Goal: Transaction & Acquisition: Purchase product/service

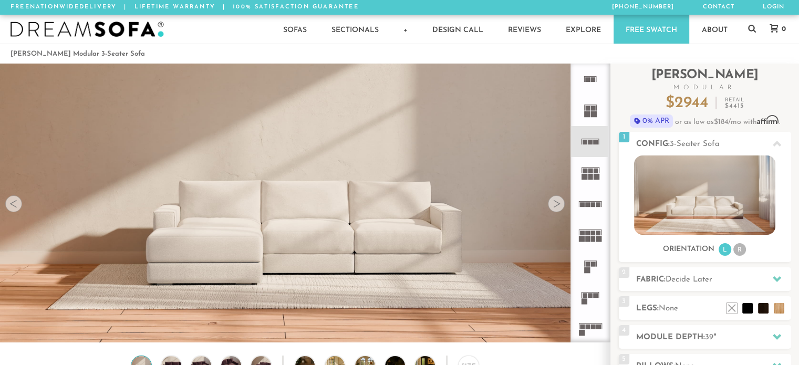
scroll to position [11685, 791]
click at [585, 143] on rect at bounding box center [585, 142] width 5 height 5
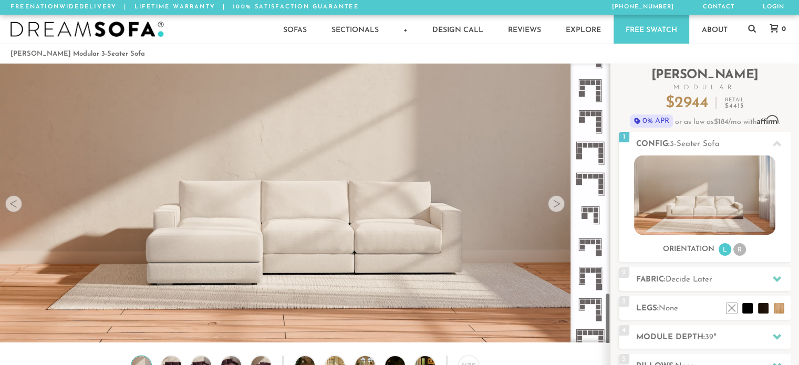
scroll to position [1215, 0]
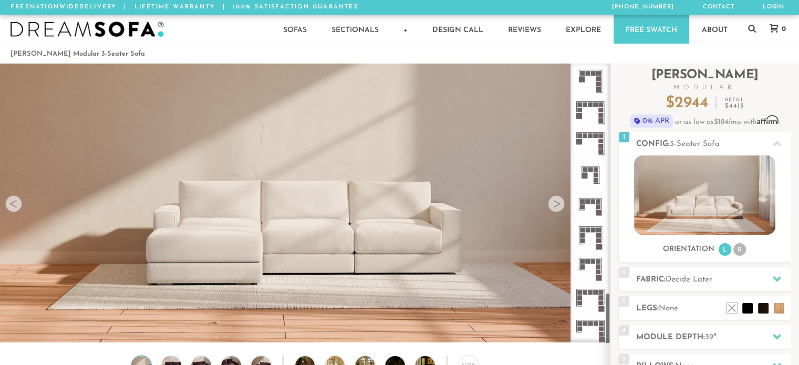
click at [599, 330] on rect at bounding box center [601, 329] width 5 height 5
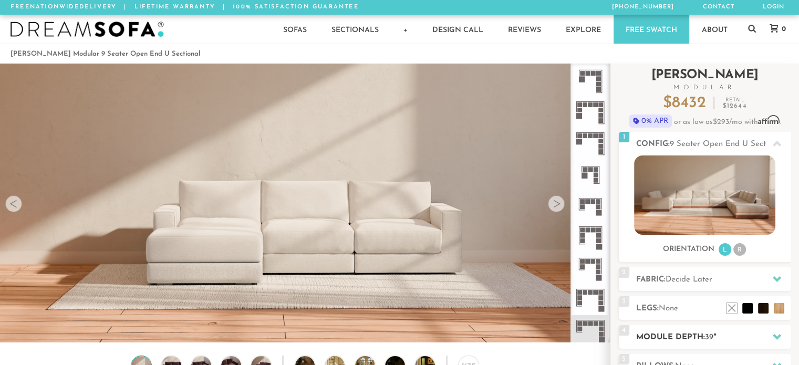
click at [740, 334] on h2 "Module Depth: 39 "" at bounding box center [713, 337] width 155 height 12
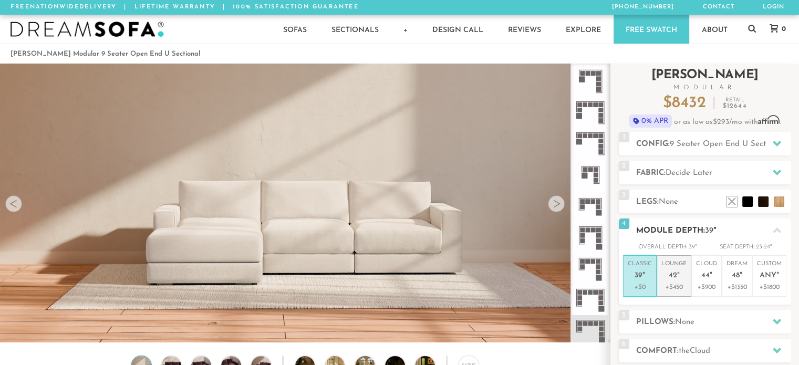
click at [674, 276] on span "42" at bounding box center [673, 276] width 8 height 9
click at [640, 272] on span "39" at bounding box center [639, 276] width 8 height 9
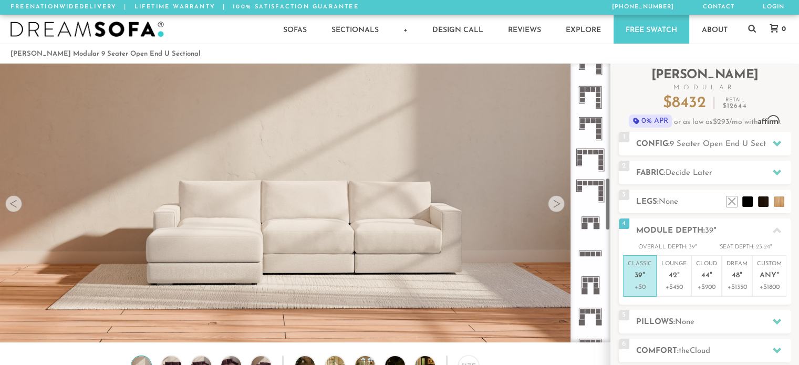
scroll to position [603, 0]
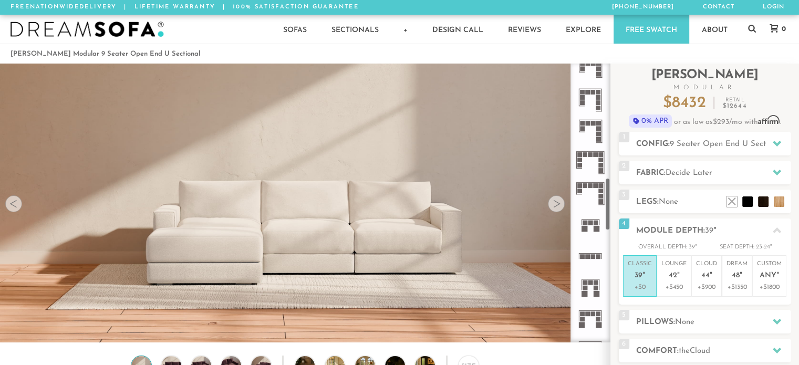
drag, startPoint x: 608, startPoint y: 306, endPoint x: 603, endPoint y: 191, distance: 115.1
drag, startPoint x: 603, startPoint y: 191, endPoint x: 700, endPoint y: 323, distance: 163.5
click at [700, 323] on h2 "Pillows: None" at bounding box center [713, 322] width 155 height 12
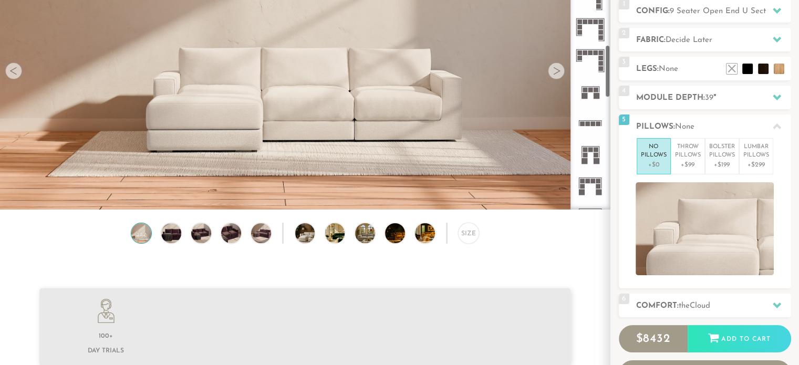
scroll to position [217, 0]
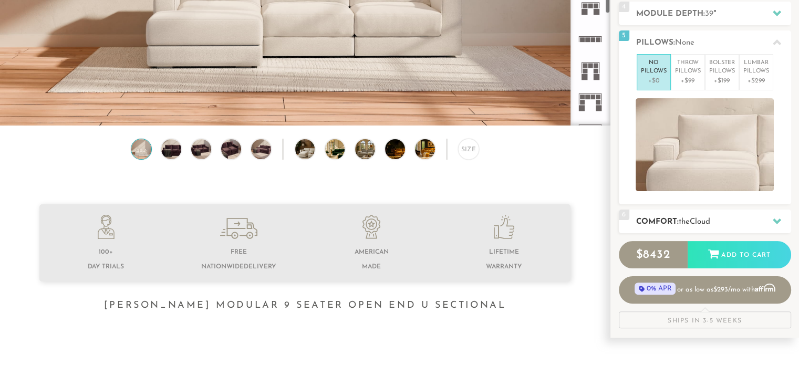
click at [776, 215] on div at bounding box center [777, 222] width 22 height 22
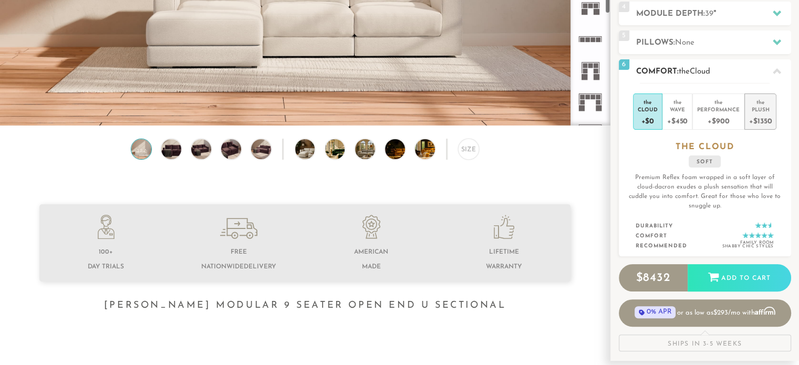
click at [758, 113] on div "+$1350" at bounding box center [760, 120] width 23 height 15
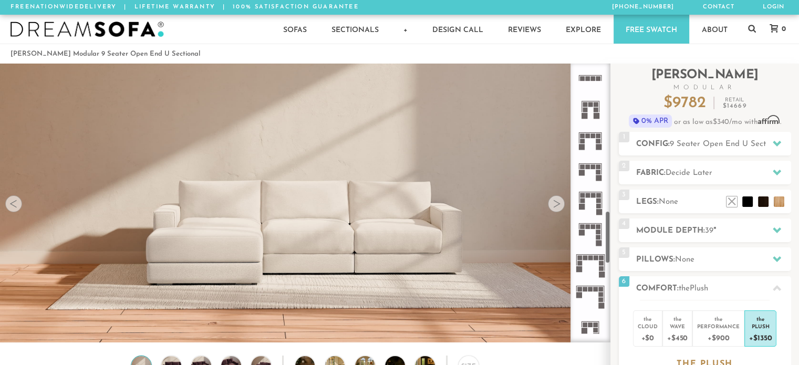
scroll to position [778, 0]
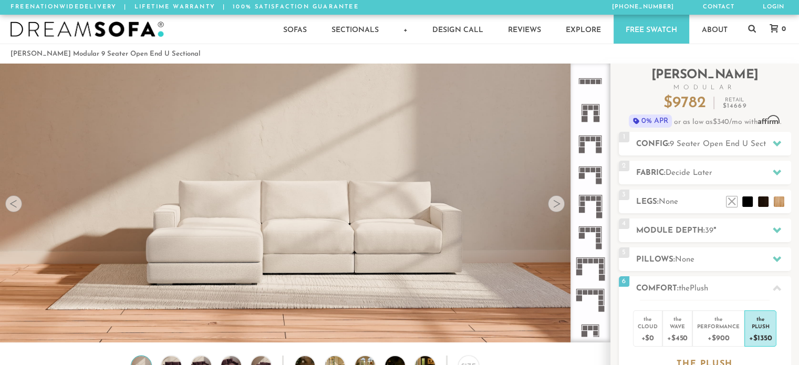
drag, startPoint x: 607, startPoint y: 197, endPoint x: 594, endPoint y: 230, distance: 35.6
click at [594, 230] on div at bounding box center [591, 203] width 40 height 279
click at [590, 143] on icon at bounding box center [590, 143] width 31 height 31
click at [778, 140] on icon at bounding box center [777, 143] width 8 height 8
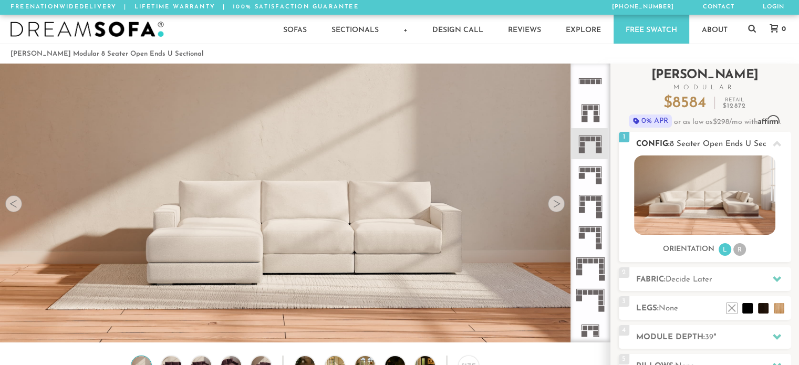
click at [738, 246] on li "R" at bounding box center [739, 249] width 13 height 13
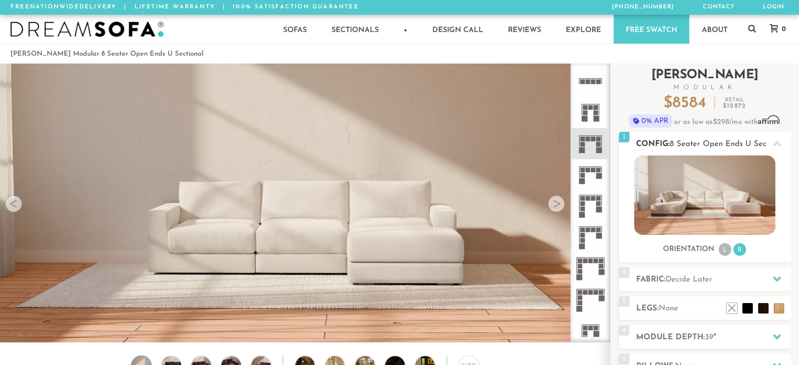
click at [722, 247] on li "L" at bounding box center [725, 249] width 13 height 13
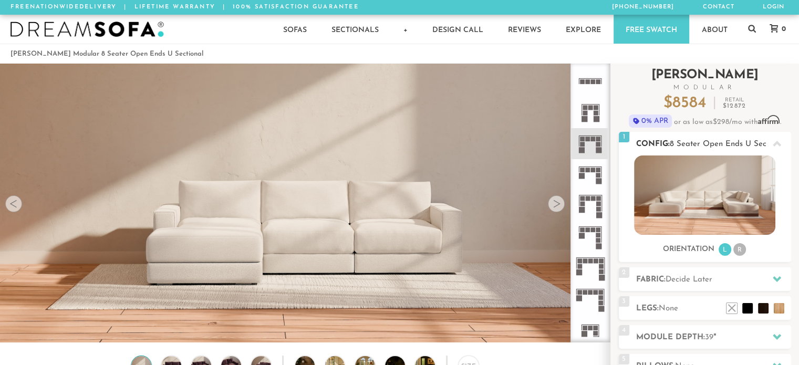
click at [740, 250] on li "R" at bounding box center [739, 249] width 13 height 13
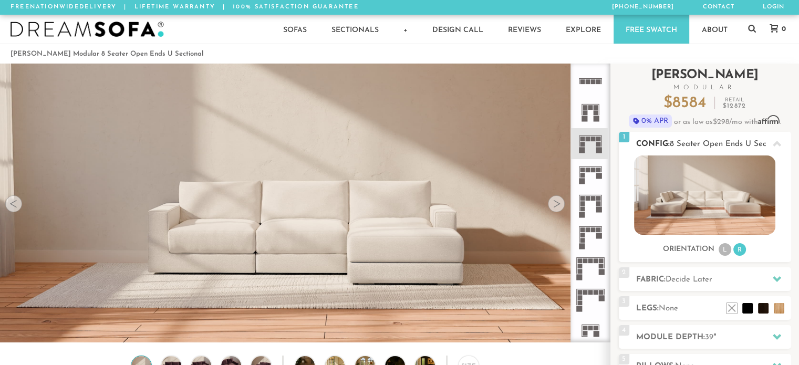
click at [725, 196] on img at bounding box center [704, 194] width 141 height 79
click at [725, 250] on li "L" at bounding box center [725, 249] width 13 height 13
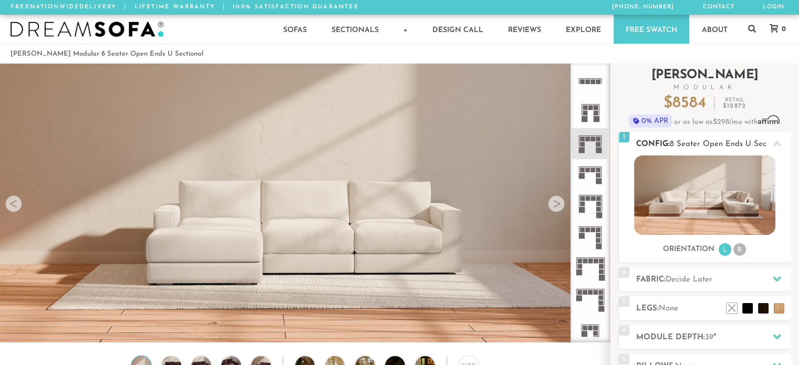
click at [740, 248] on li "R" at bounding box center [739, 249] width 13 height 13
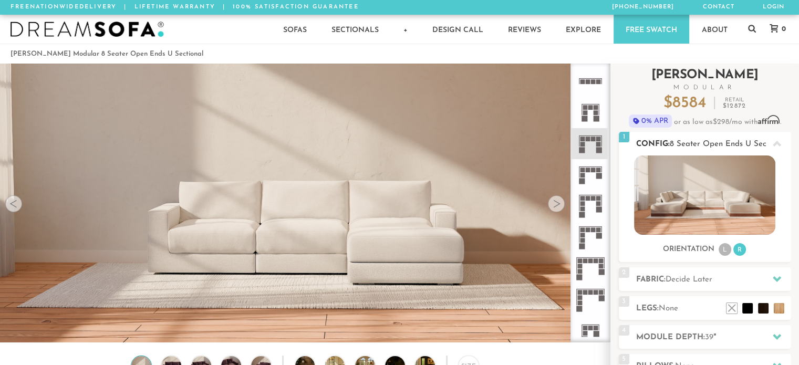
click at [740, 248] on li "R" at bounding box center [739, 249] width 13 height 13
click at [773, 278] on icon at bounding box center [777, 279] width 8 height 6
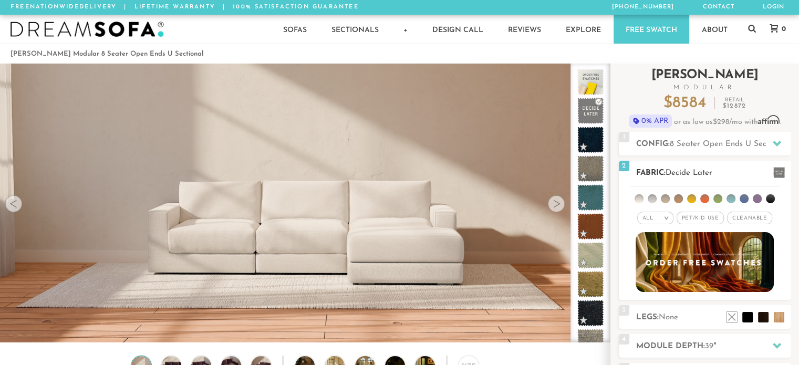
click at [754, 218] on span "Cleanable x" at bounding box center [749, 218] width 45 height 13
click at [702, 221] on span "Pet/Kid Use x" at bounding box center [695, 218] width 47 height 13
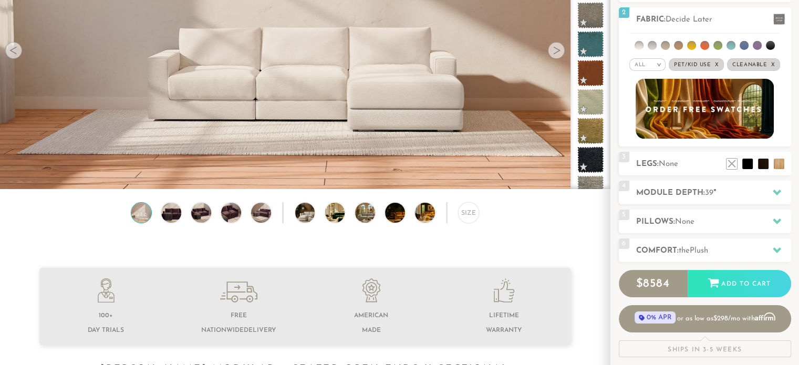
scroll to position [294, 0]
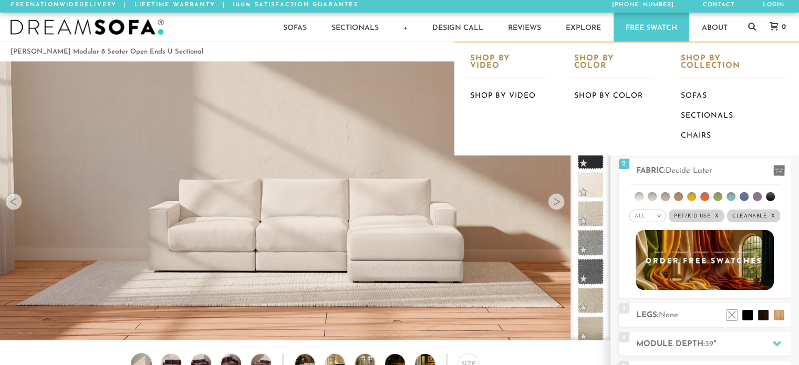
scroll to position [0, 0]
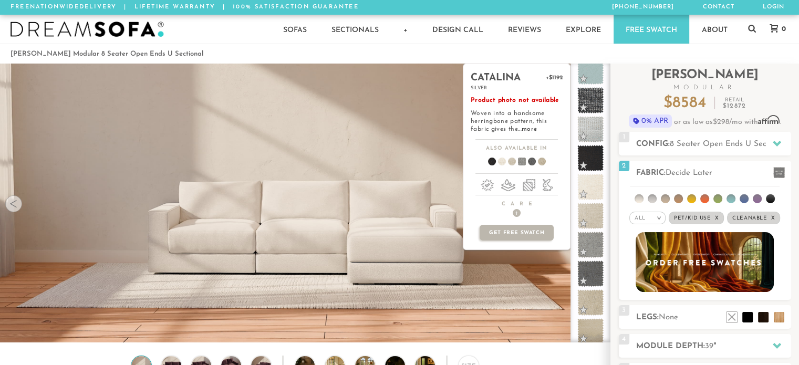
click at [530, 305] on div "catalina +$1192 silver Product photo not available Woven into a handsome herrin…" at bounding box center [517, 203] width 108 height 279
click at [589, 298] on span at bounding box center [590, 302] width 33 height 33
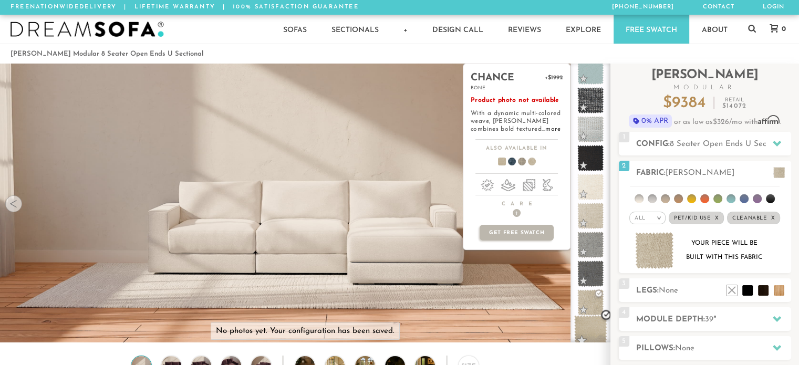
click at [590, 329] on span at bounding box center [590, 331] width 33 height 33
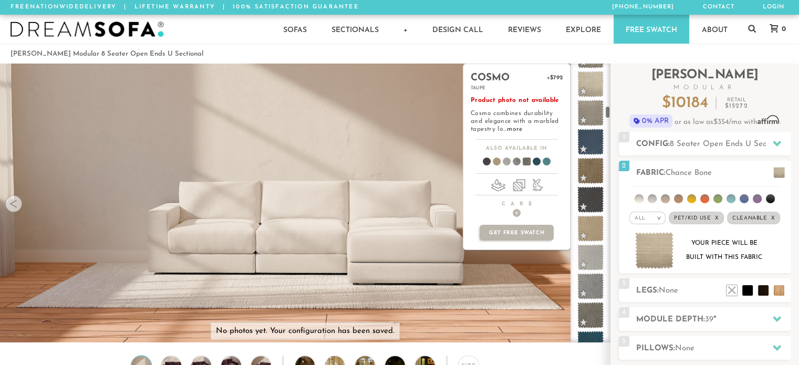
scroll to position [923, 0]
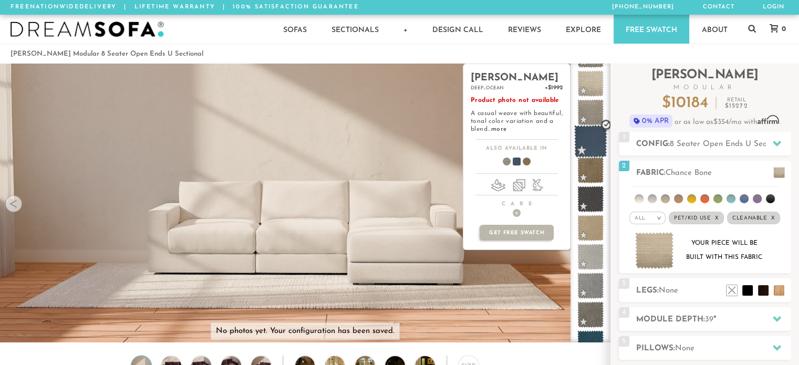
click at [596, 141] on span at bounding box center [590, 141] width 33 height 33
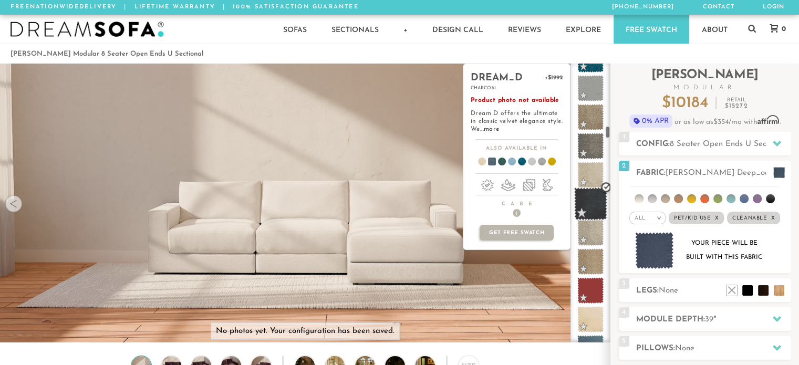
scroll to position [1353, 0]
click at [597, 314] on span at bounding box center [590, 318] width 33 height 33
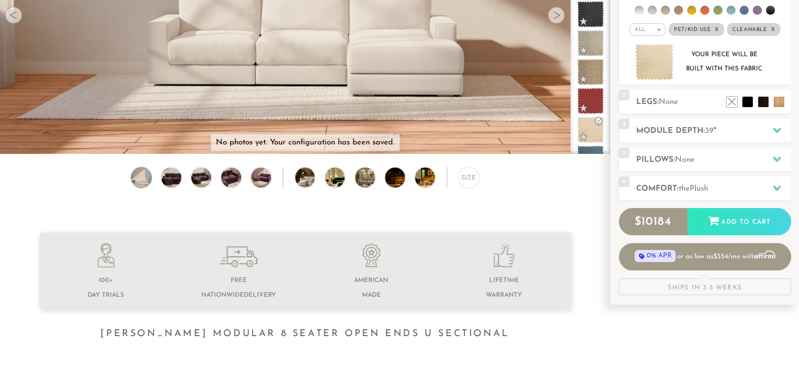
scroll to position [174, 0]
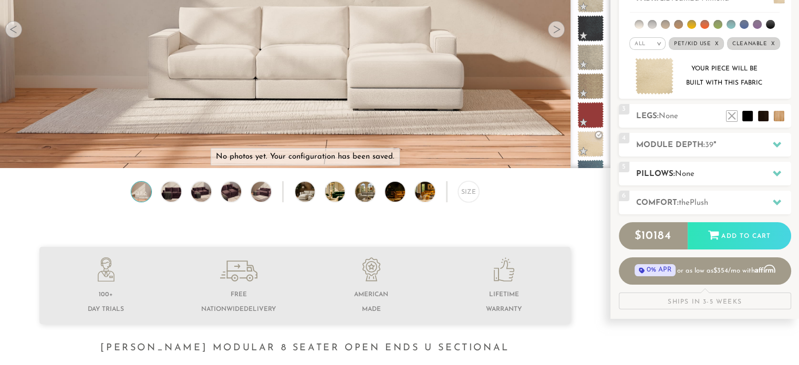
click at [754, 174] on h2 "Pillows: None" at bounding box center [713, 174] width 155 height 12
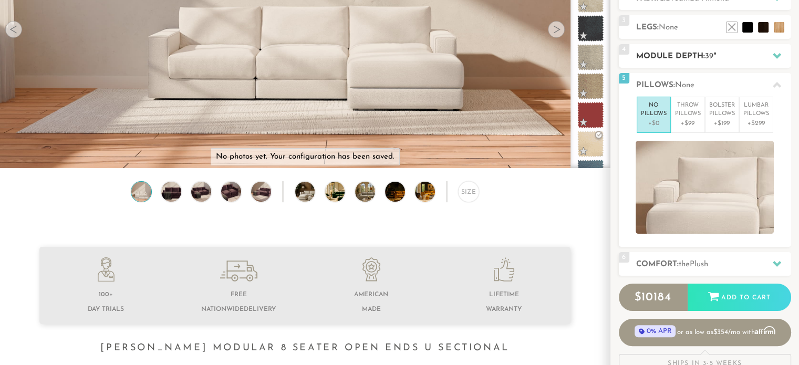
click at [712, 58] on span "39" at bounding box center [709, 57] width 8 height 8
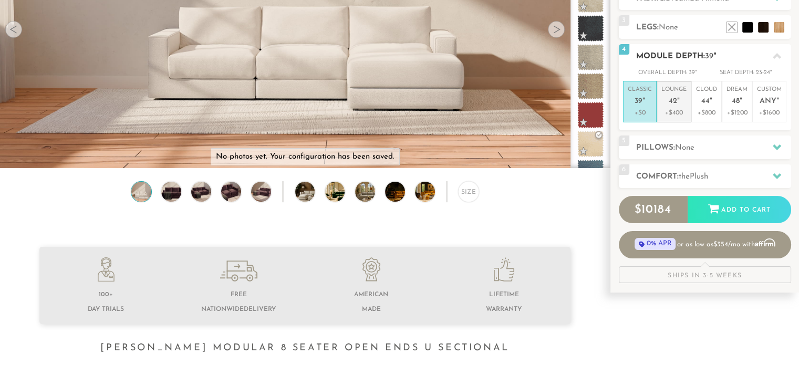
click at [672, 102] on span "42" at bounding box center [673, 101] width 8 height 9
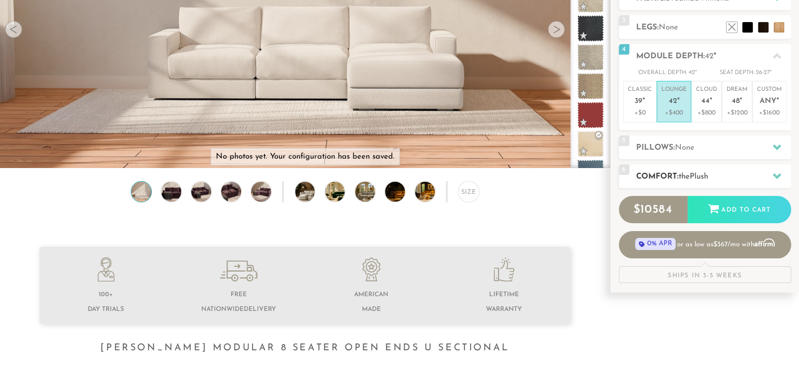
click at [679, 178] on h2 "Comfort: the Plush" at bounding box center [713, 177] width 155 height 12
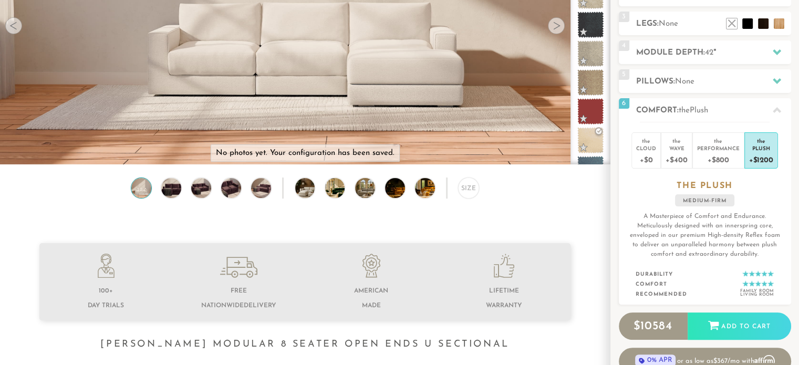
scroll to position [0, 0]
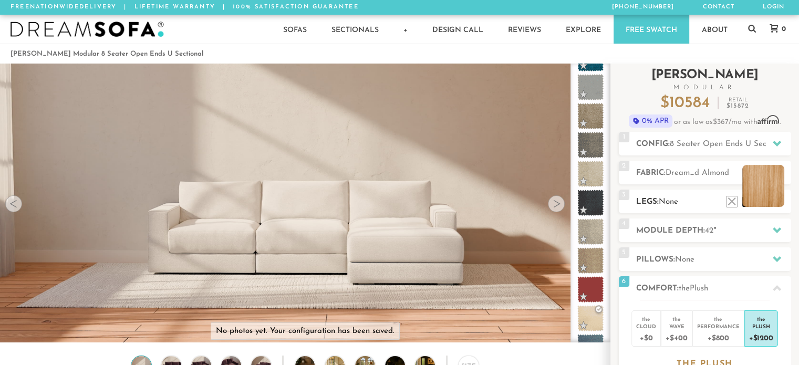
click at [773, 193] on li at bounding box center [763, 186] width 42 height 42
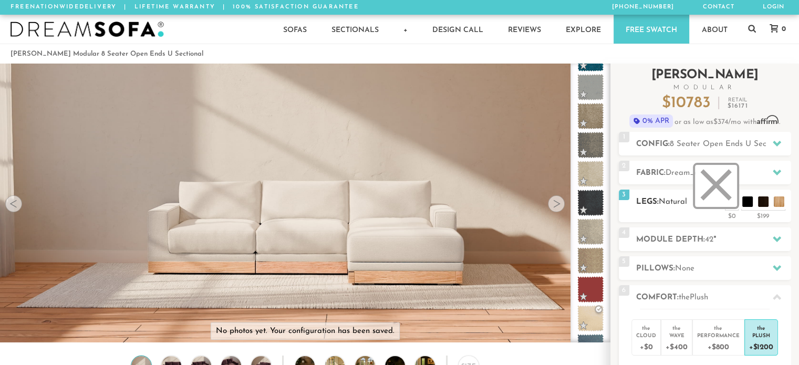
click at [731, 199] on li at bounding box center [716, 186] width 42 height 42
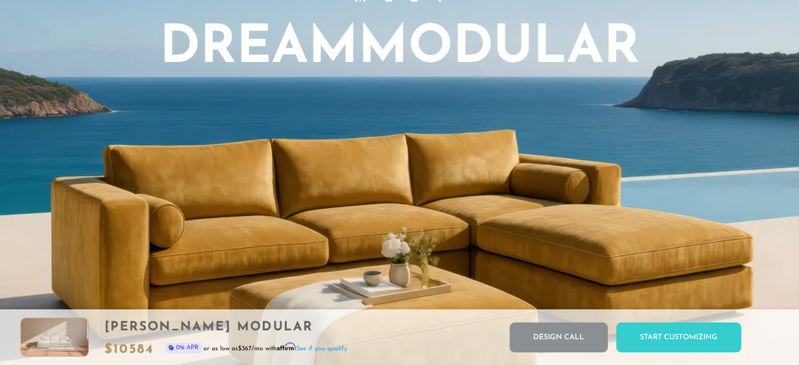
scroll to position [899, 0]
